Goal: Information Seeking & Learning: Learn about a topic

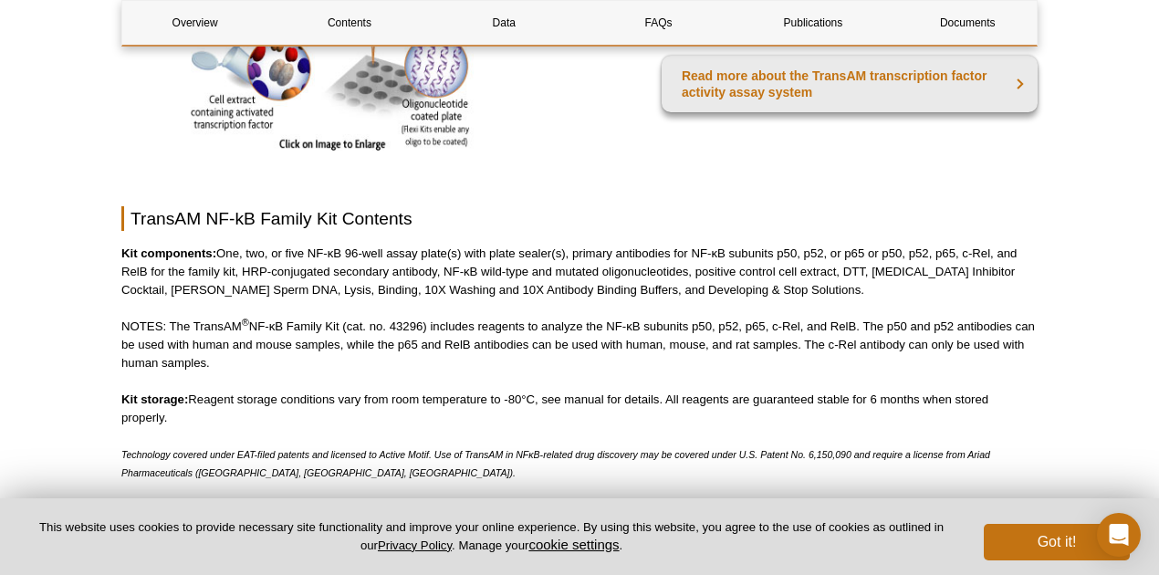
scroll to position [997, 0]
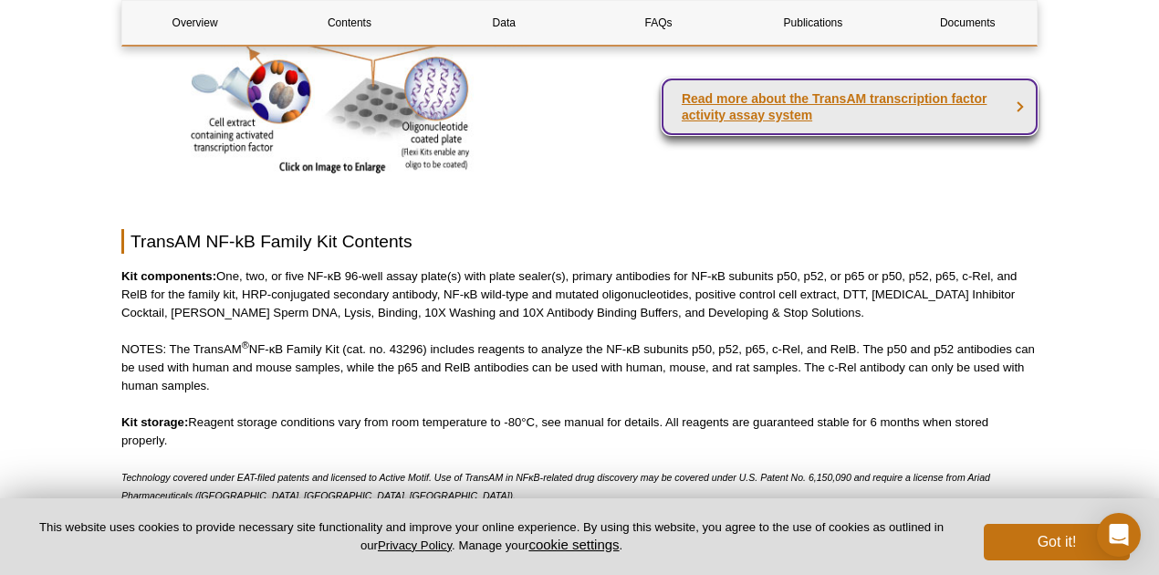
click at [794, 123] on link "Read more about the TransAM transcription factor activity assay system" at bounding box center [850, 106] width 376 height 57
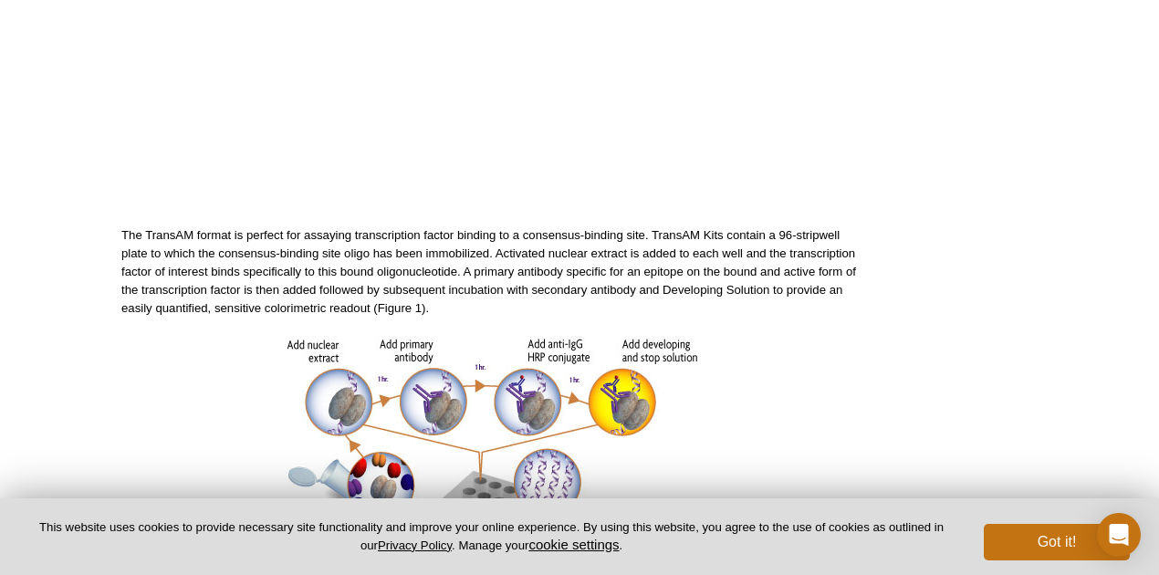
scroll to position [486, 0]
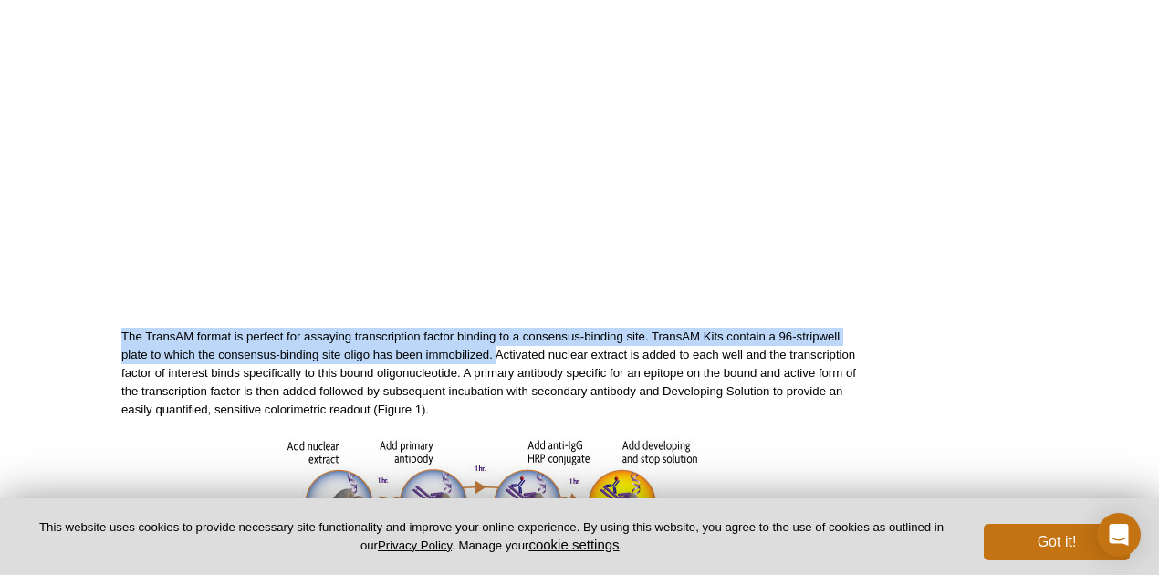
drag, startPoint x: 120, startPoint y: 330, endPoint x: 495, endPoint y: 356, distance: 376.0
copy p "The TransAM format is perfect for assaying transcription factor binding to a co…"
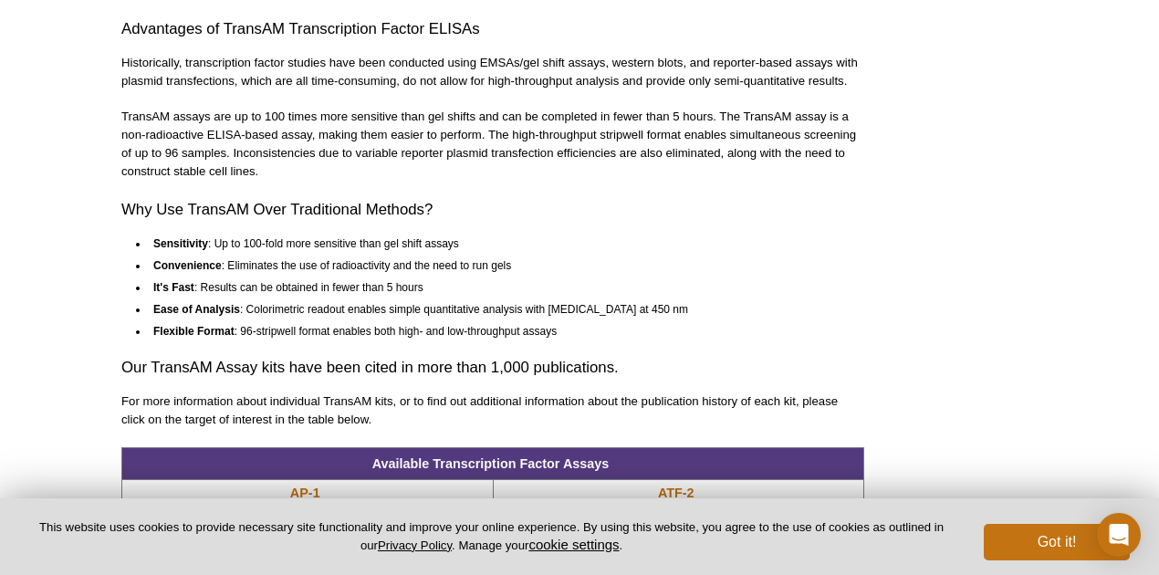
scroll to position [1156, 0]
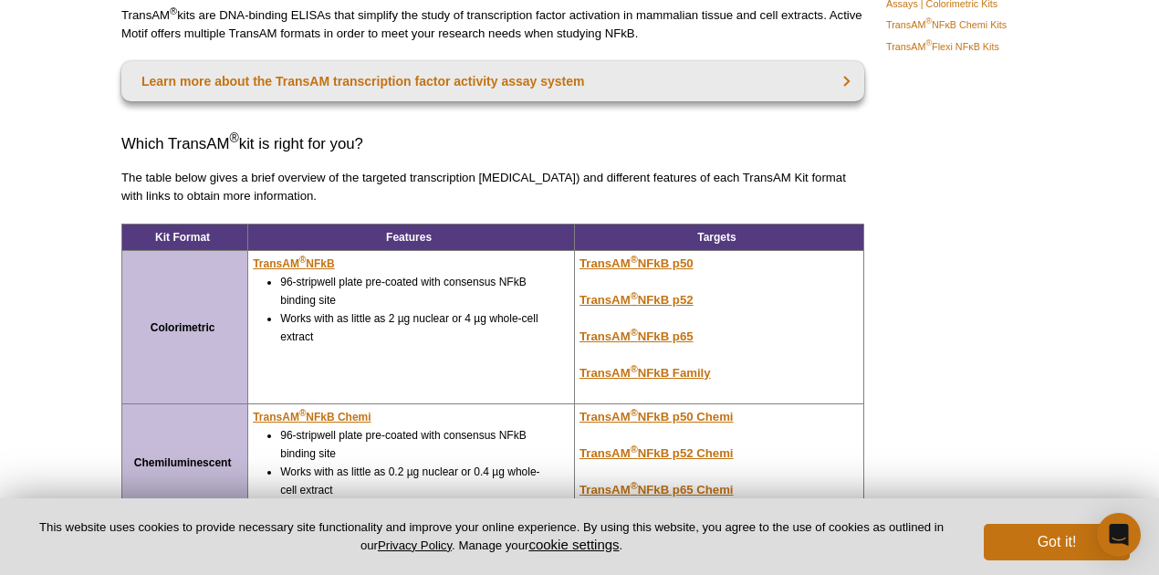
scroll to position [243, 0]
